Goal: Navigation & Orientation: Find specific page/section

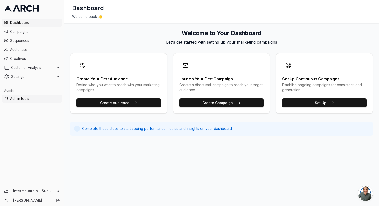
click at [40, 100] on span "Admin tools" at bounding box center [35, 98] width 50 height 5
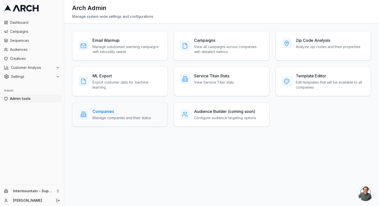
click at [111, 113] on h3 "Companies" at bounding box center [121, 112] width 59 height 6
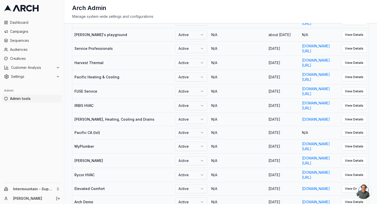
scroll to position [0, 29]
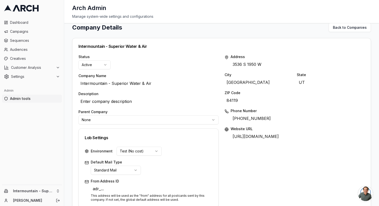
scroll to position [209, 0]
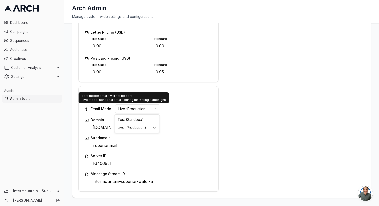
click at [150, 106] on html "Dashboard Campaigns Sequences Audiences Creatives Customer Analysis Settings Ad…" at bounding box center [189, 103] width 379 height 206
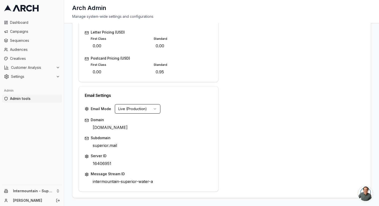
scroll to position [182, 0]
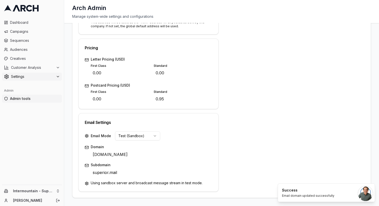
click at [44, 77] on span "Settings" at bounding box center [32, 76] width 43 height 5
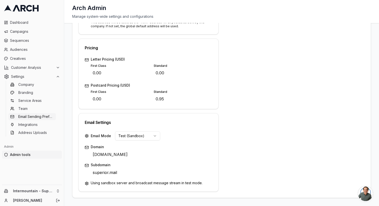
click at [38, 117] on span "Email Sending Preferences" at bounding box center [36, 116] width 36 height 5
click at [146, 138] on html "Dashboard Campaigns Sequences Audiences Creatives Customer Analysis Settings Co…" at bounding box center [189, 103] width 379 height 206
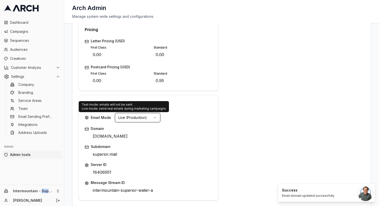
scroll to position [200, 0]
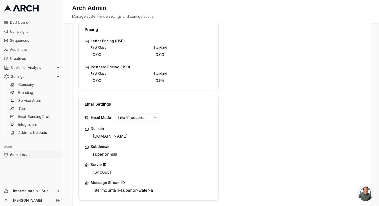
click at [205, 119] on div "Email Mode Live (Production)" at bounding box center [149, 117] width 128 height 9
click at [154, 118] on html "Dashboard Campaigns Sequences Audiences Creatives Customer Analysis Settings Co…" at bounding box center [189, 103] width 379 height 206
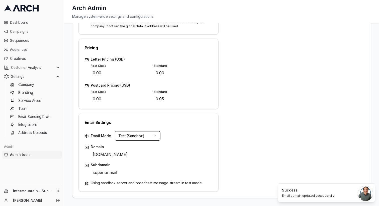
scroll to position [182, 0]
click at [28, 75] on span "Settings" at bounding box center [32, 76] width 43 height 5
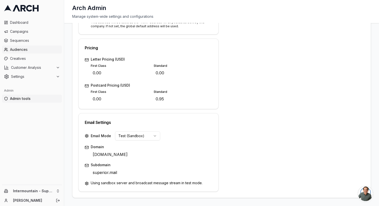
click at [33, 49] on span "Audiences" at bounding box center [35, 49] width 50 height 5
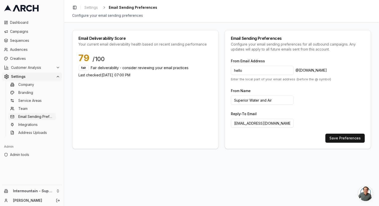
click at [272, 49] on div "Configure your email sending preferences for all outbound campaigns. Any update…" at bounding box center [298, 47] width 134 height 10
click at [41, 41] on span "Sequences" at bounding box center [35, 40] width 50 height 5
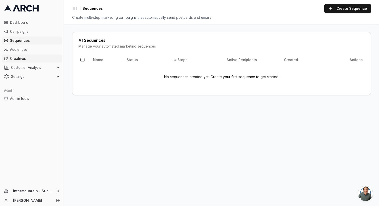
click at [38, 58] on span "Creatives" at bounding box center [35, 58] width 50 height 5
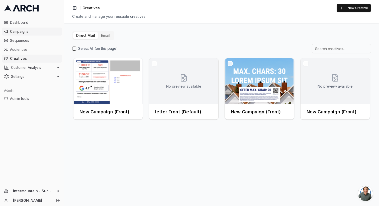
click at [34, 33] on span "Campaigns" at bounding box center [35, 31] width 50 height 5
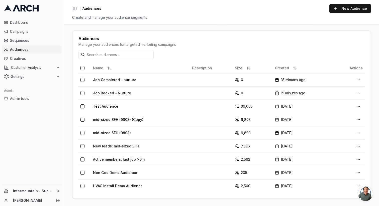
scroll to position [96, 0]
